Goal: Information Seeking & Learning: Learn about a topic

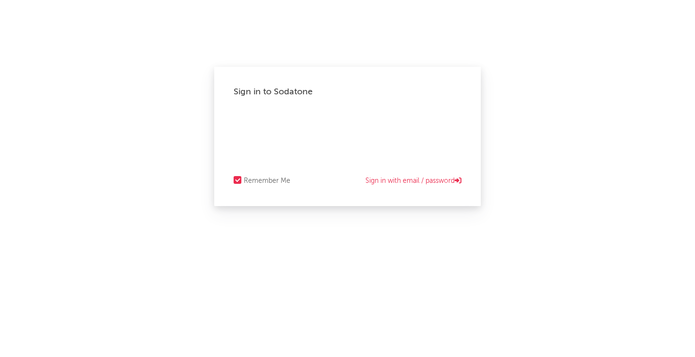
select select "warner_chappell"
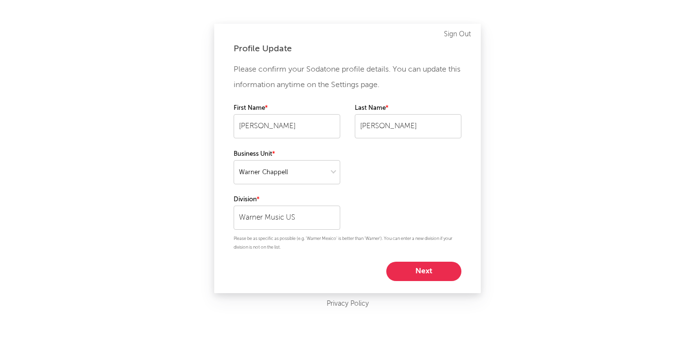
click at [430, 273] on button "Next" at bounding box center [423, 271] width 75 height 19
select select "other"
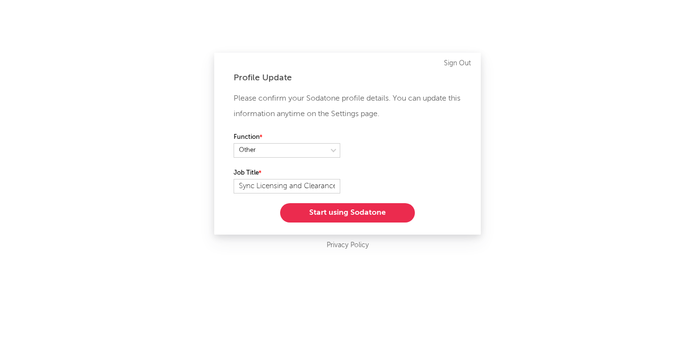
click at [377, 214] on button "Start using Sodatone" at bounding box center [347, 212] width 135 height 19
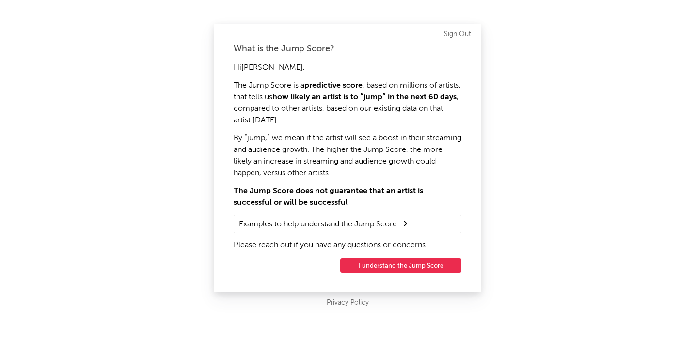
click at [410, 273] on button "I understand the Jump Score" at bounding box center [400, 266] width 121 height 15
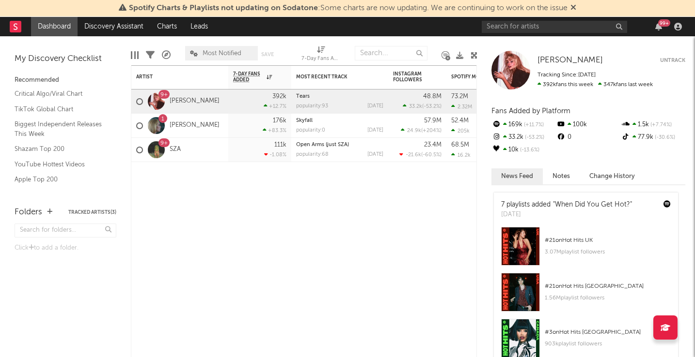
click at [558, 177] on button "Notes" at bounding box center [560, 177] width 37 height 16
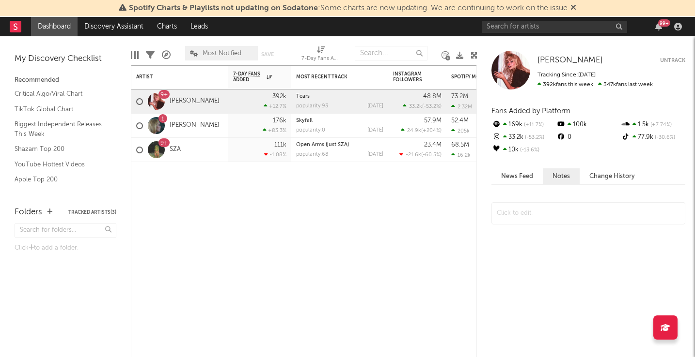
click at [599, 178] on button "Change History" at bounding box center [611, 177] width 65 height 16
click at [388, 55] on input "text" at bounding box center [391, 53] width 73 height 15
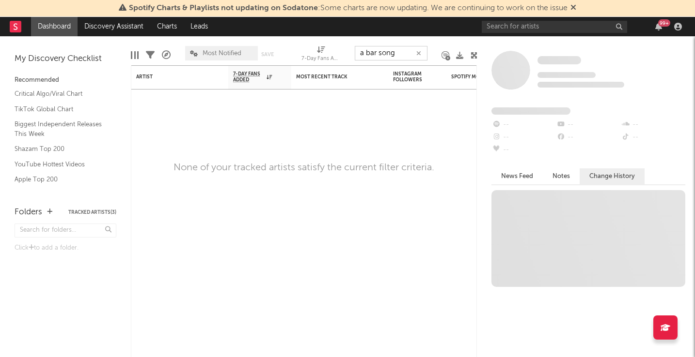
click at [375, 55] on input "a bar song" at bounding box center [391, 53] width 73 height 15
type input "\"
click at [143, 77] on div "Artist" at bounding box center [172, 77] width 73 height 6
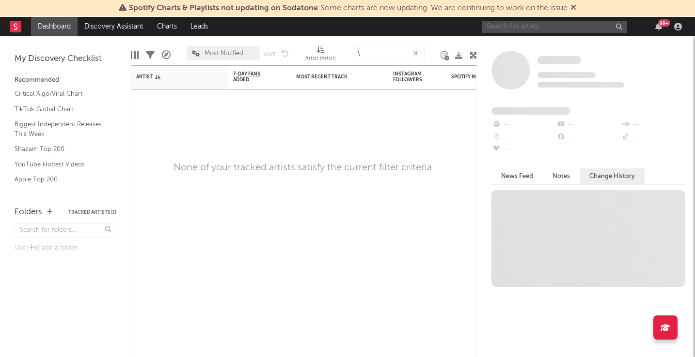
click at [532, 27] on input "text" at bounding box center [553, 27] width 145 height 12
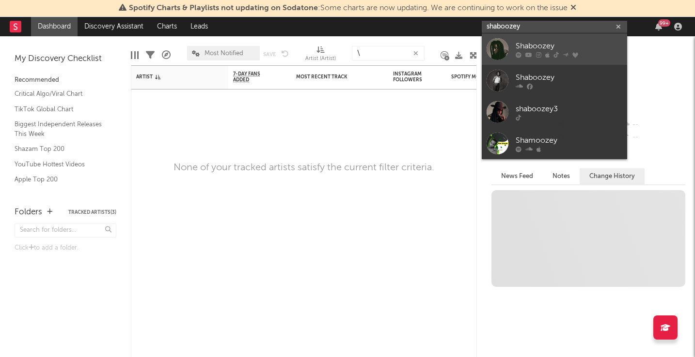
type input "shaboozey"
click at [562, 43] on div "Shaboozey" at bounding box center [568, 46] width 107 height 12
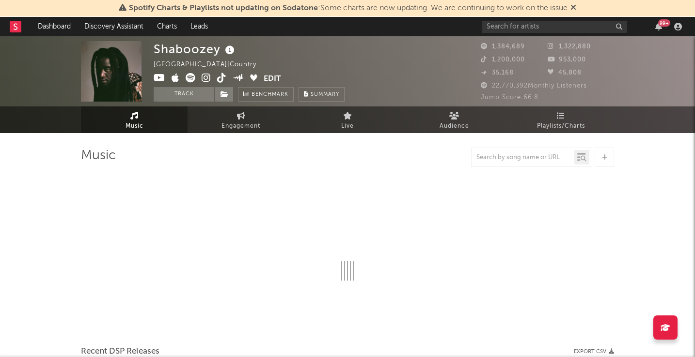
select select "6m"
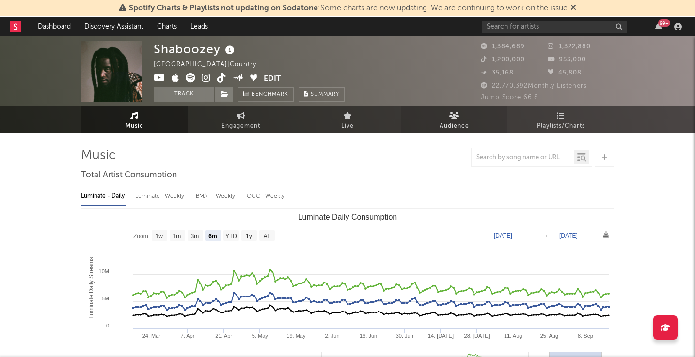
click at [439, 121] on span "Audience" at bounding box center [454, 127] width 30 height 12
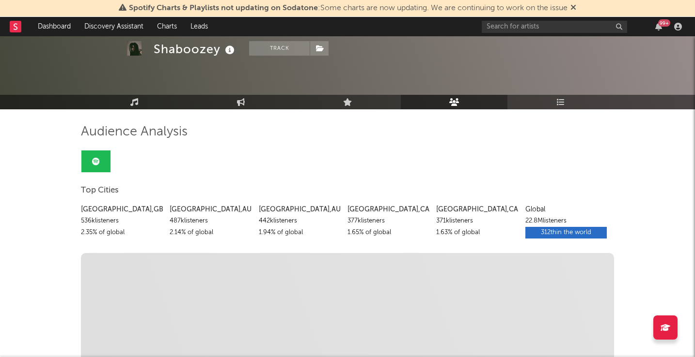
scroll to position [35, 0]
